Goal: Transaction & Acquisition: Purchase product/service

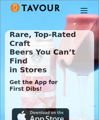
scroll to position [2004, 0]
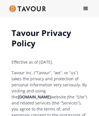
click at [42, 9] on img at bounding box center [27, 8] width 37 height 7
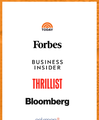
click at [49, 98] on img at bounding box center [47, 102] width 43 height 8
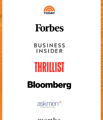
click at [49, 43] on img at bounding box center [49, 47] width 30 height 9
